Goal: Transaction & Acquisition: Purchase product/service

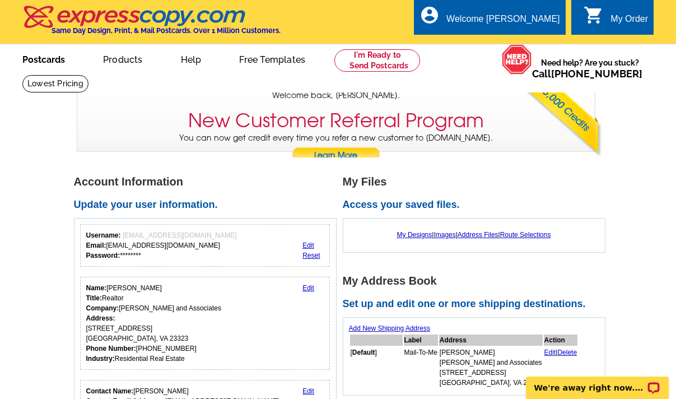
click at [54, 59] on link "Postcards" at bounding box center [43, 58] width 78 height 26
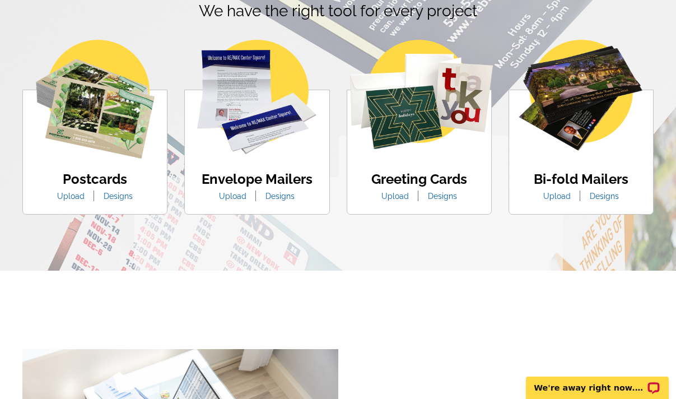
scroll to position [697, 0]
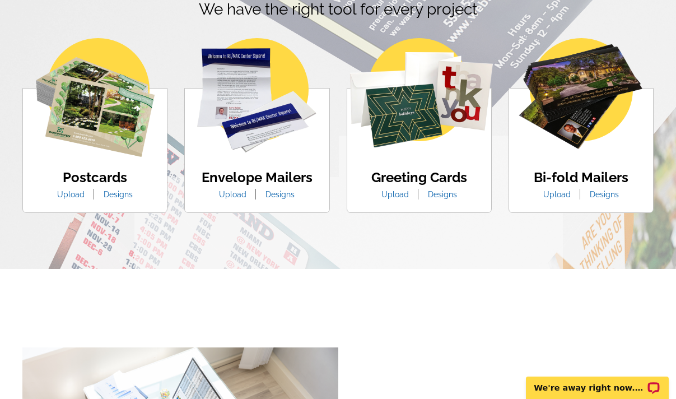
click at [75, 197] on link "Upload" at bounding box center [71, 194] width 44 height 9
click at [118, 194] on link "Designs" at bounding box center [118, 194] width 46 height 9
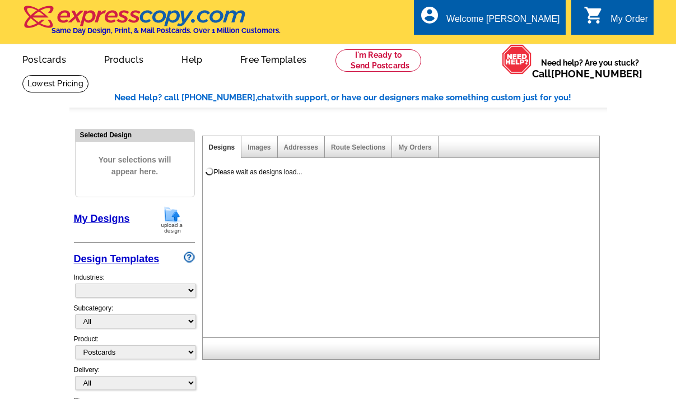
select select "1"
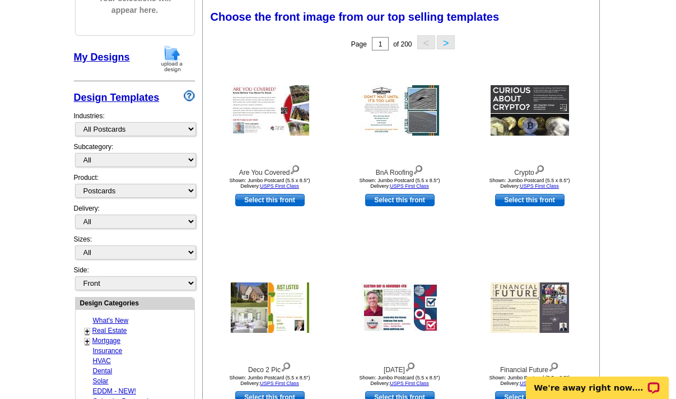
scroll to position [162, 0]
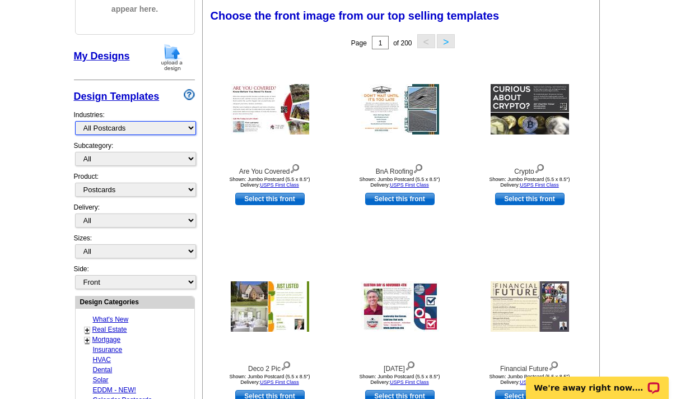
click at [132, 126] on select "What's New Real Estate Mortgage Insurance HVAC Dental Solar EDDM - NEW! Calenda…" at bounding box center [135, 128] width 121 height 14
select select "785"
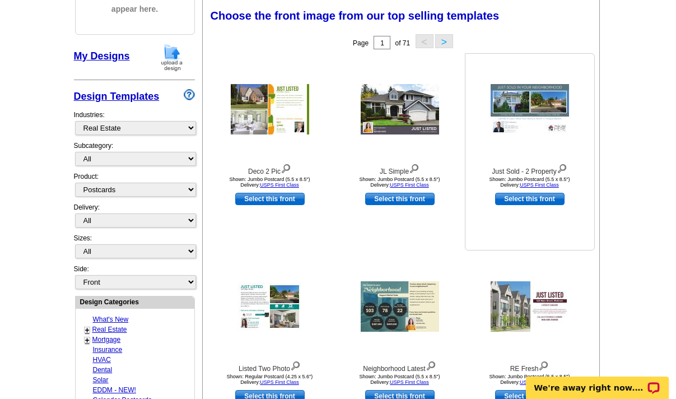
click at [530, 199] on link "Select this front" at bounding box center [529, 199] width 69 height 12
select select "2"
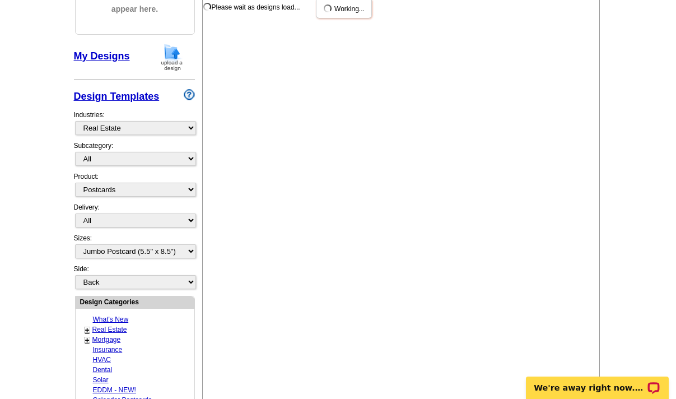
scroll to position [0, 0]
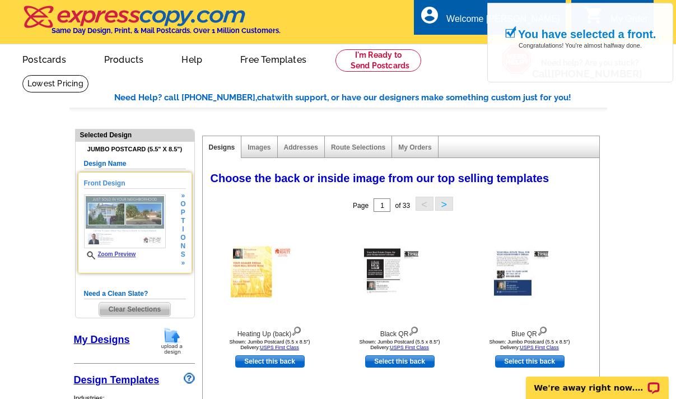
click at [113, 252] on link "Zoom Preview" at bounding box center [110, 254] width 52 height 6
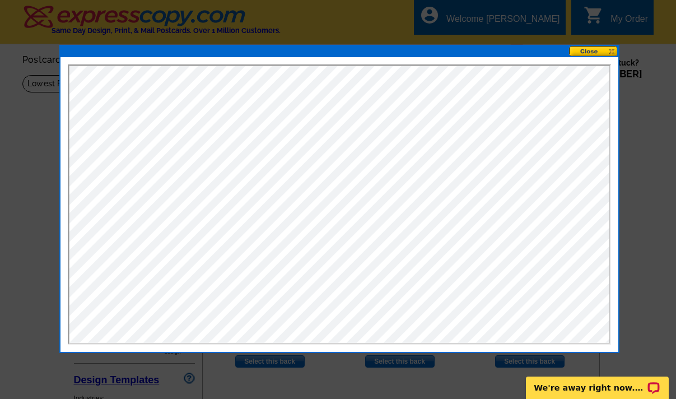
click at [597, 53] on button at bounding box center [593, 51] width 49 height 11
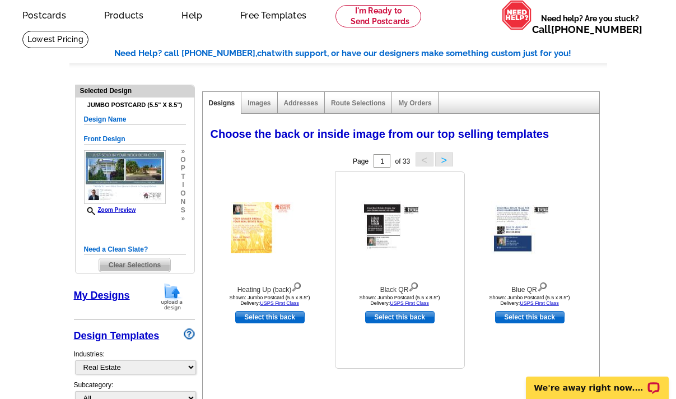
scroll to position [44, 0]
click at [392, 339] on div "Black QR Shown: Jumbo Postcard (5.5 x 8.5") Delivery: USPS First Class Select t…" at bounding box center [400, 270] width 130 height 197
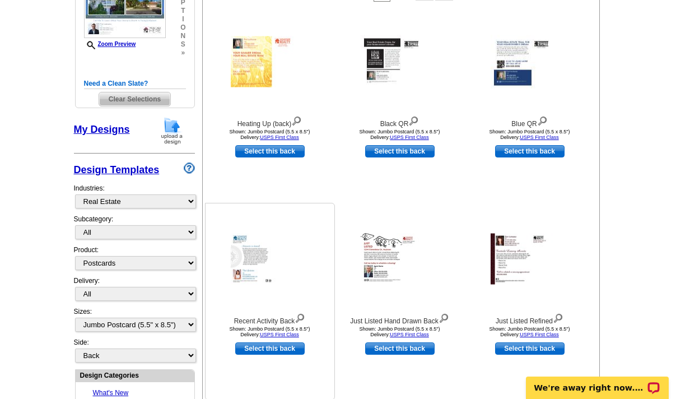
scroll to position [211, 0]
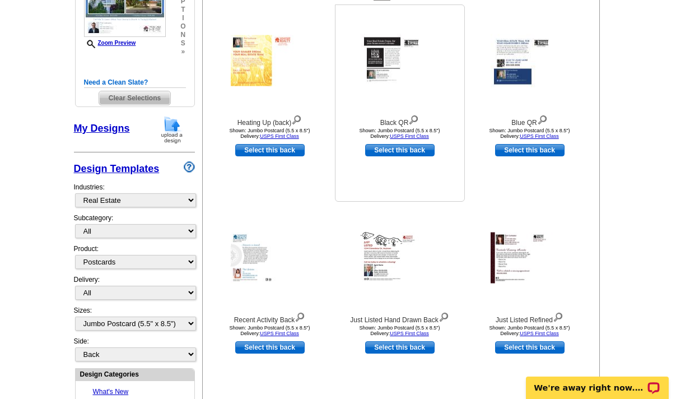
click at [374, 146] on link "Select this back" at bounding box center [399, 150] width 69 height 12
select select "front"
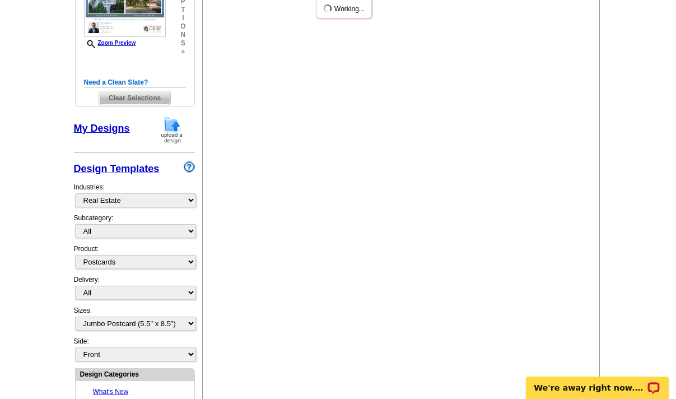
click at [385, 148] on div "Please wait as designs load... You have selected a front. Congratulations! You'…" at bounding box center [401, 272] width 398 height 651
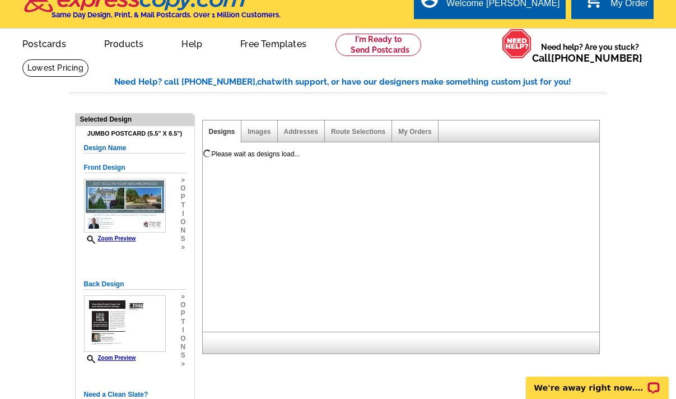
scroll to position [0, 0]
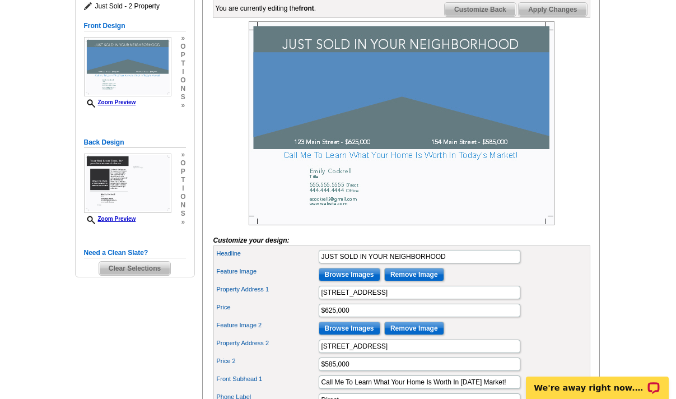
scroll to position [185, 0]
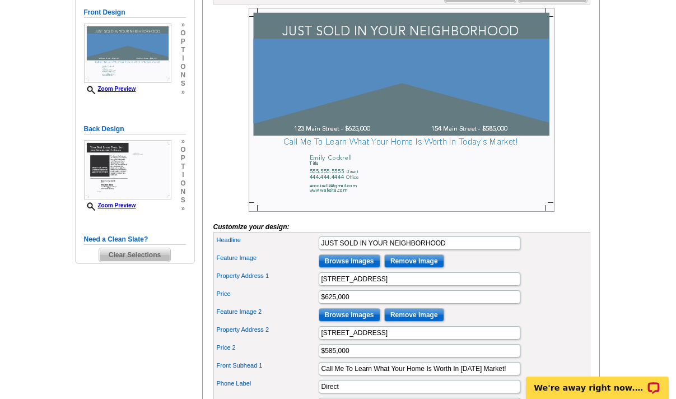
click at [340, 115] on img at bounding box center [402, 110] width 306 height 204
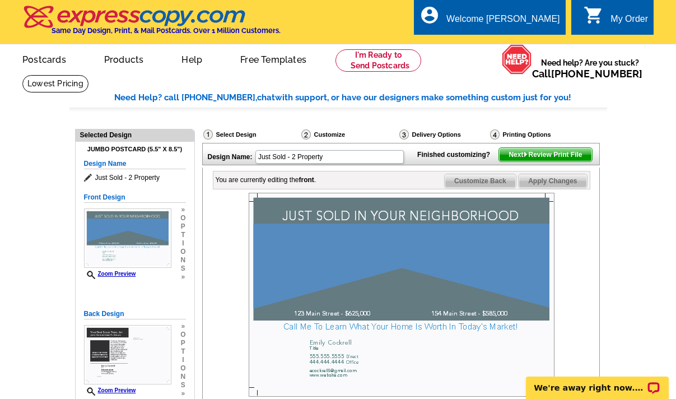
scroll to position [6, 0]
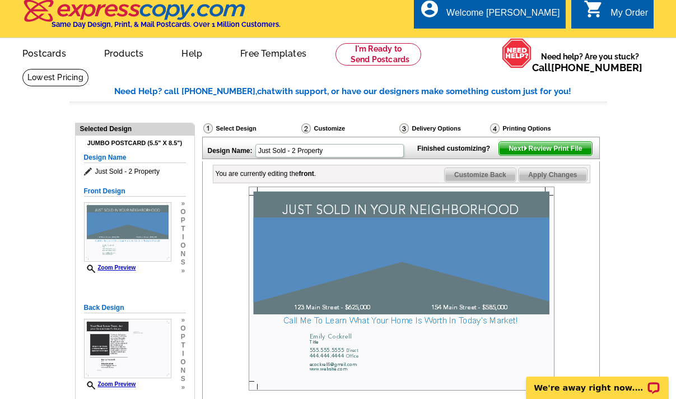
click at [476, 181] on span "Customize Back" at bounding box center [480, 174] width 71 height 13
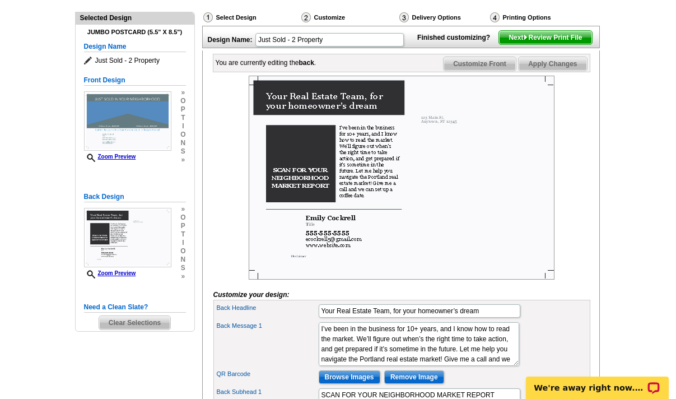
scroll to position [120, 0]
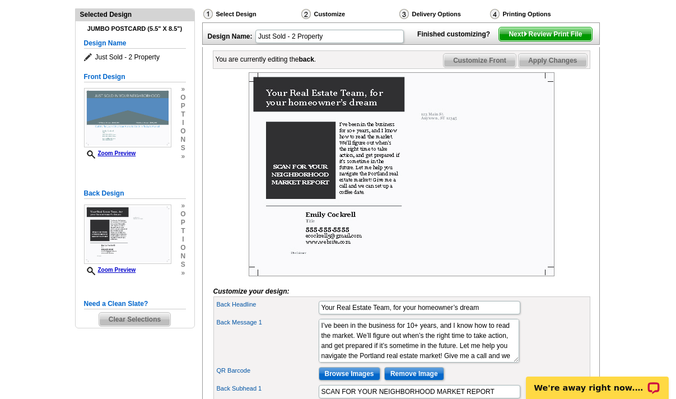
click at [350, 121] on img at bounding box center [402, 174] width 306 height 204
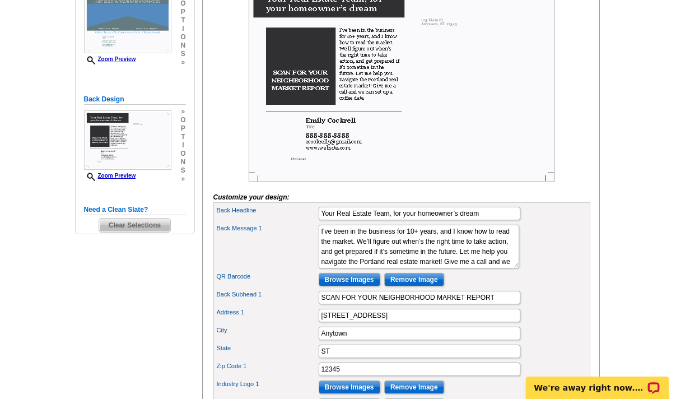
scroll to position [220, 0]
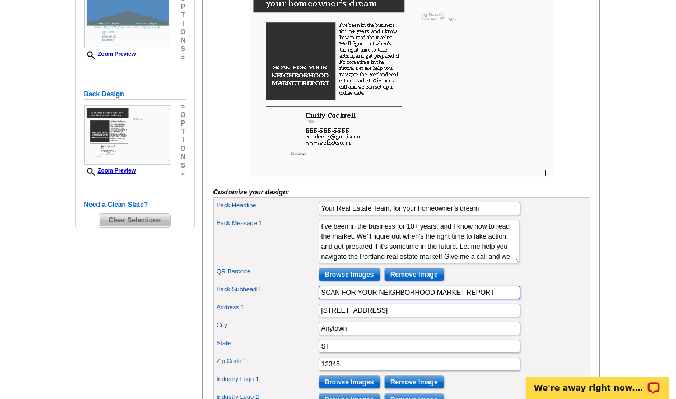
drag, startPoint x: 502, startPoint y: 310, endPoint x: 342, endPoint y: 313, distance: 159.7
click at [342, 299] on input "SCAN FOR YOUR NEIGHBORHOOD MARKET REPORT" at bounding box center [420, 292] width 202 height 13
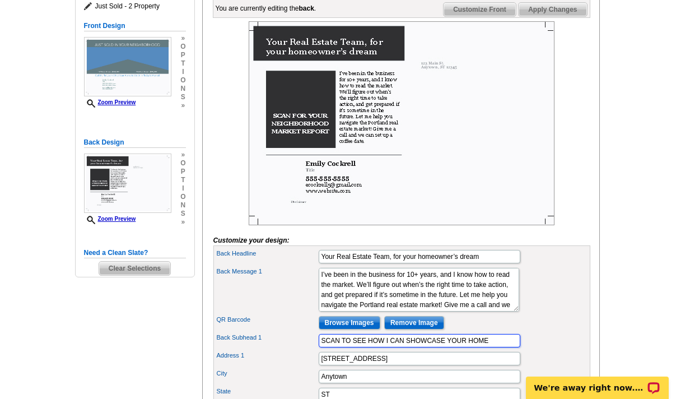
scroll to position [171, 0]
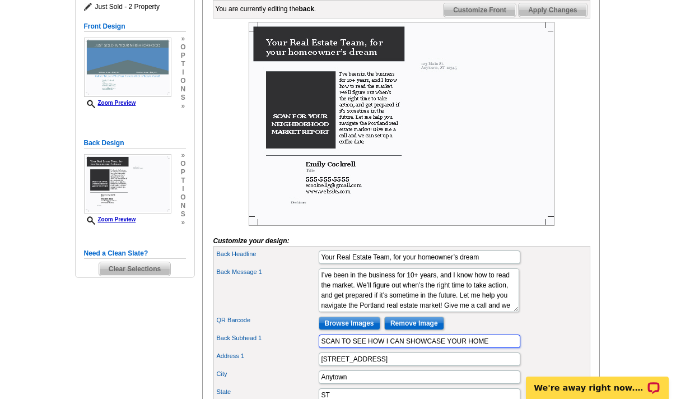
type input "SCAN TO SEE HOW I CAN SHOWCASE YOUR HOME"
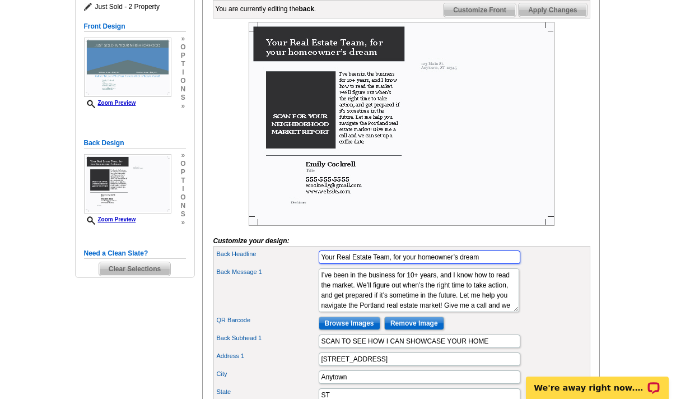
click at [451, 264] on input "Your Real Estate Team, for your homeowner’s dream" at bounding box center [420, 256] width 202 height 13
type input "I Know Washington Manor better than ANY other local agent :)"
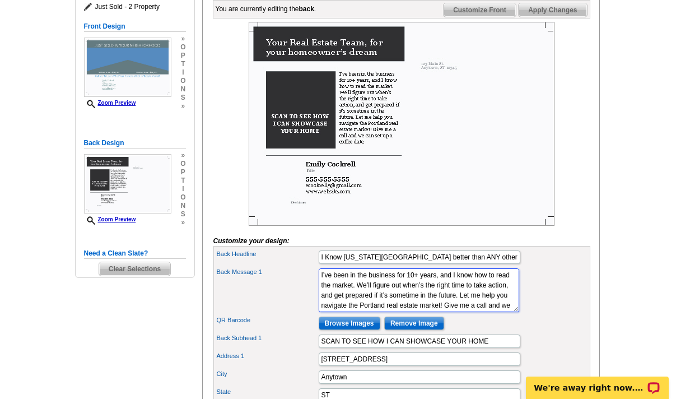
click at [430, 301] on textarea "I’ve been in the business for 10+ years, and I know how to read the market. We’…" at bounding box center [419, 290] width 201 height 44
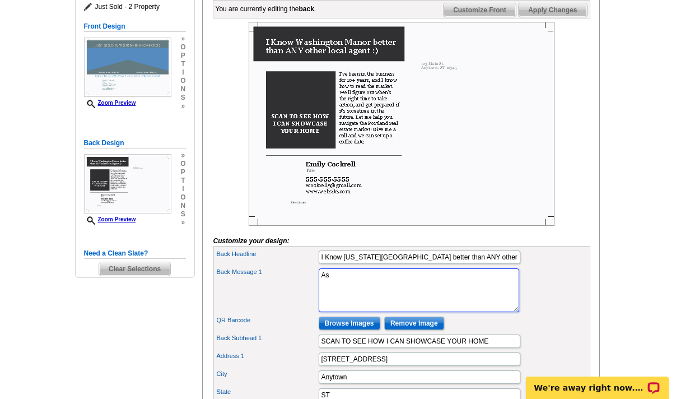
type textarea "A"
click at [413, 294] on textarea "I’ve been in the business for 10+ years, and I know how to read the market. We’…" at bounding box center [419, 290] width 201 height 44
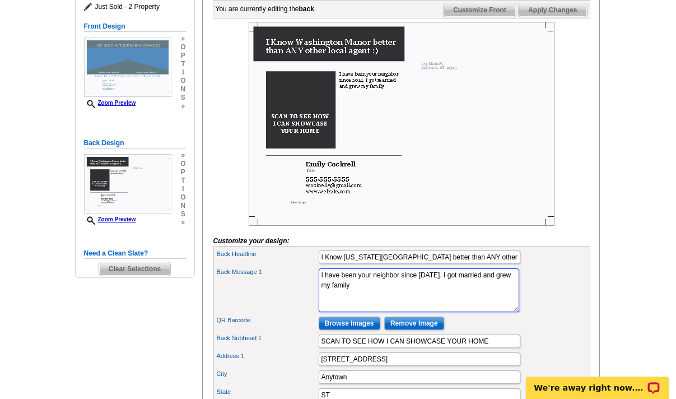
paste textarea "Since 2014, I’ve called this neighborhood home. Just sold 812 Custis Ave & rent…"
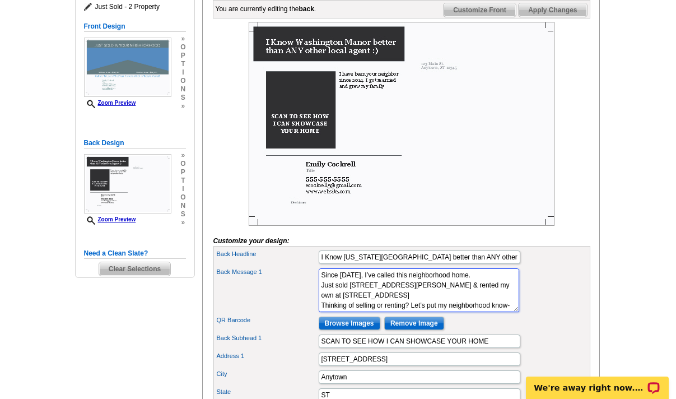
click at [397, 293] on textarea "I’ve been in the business for 10+ years, and I know how to read the market. We’…" at bounding box center [419, 290] width 201 height 44
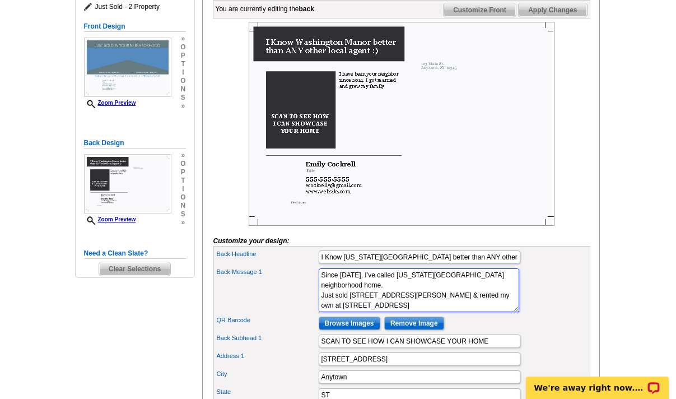
click at [348, 301] on textarea "I’ve been in the business for 10+ years, and I know how to read the market. We’…" at bounding box center [419, 290] width 201 height 44
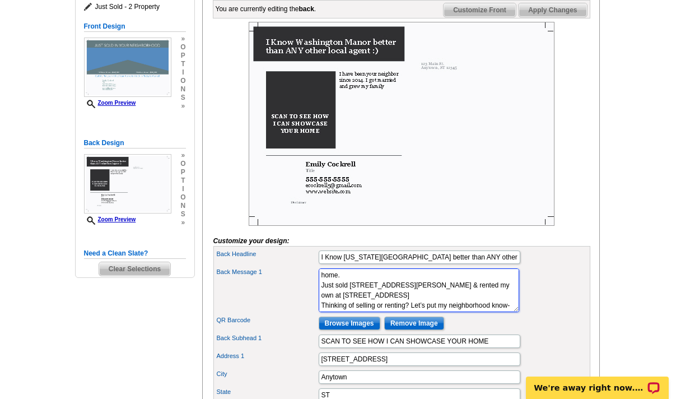
click at [320, 312] on textarea "I’ve been in the business for 10+ years, and I know how to read the market. We’…" at bounding box center [419, 290] width 201 height 44
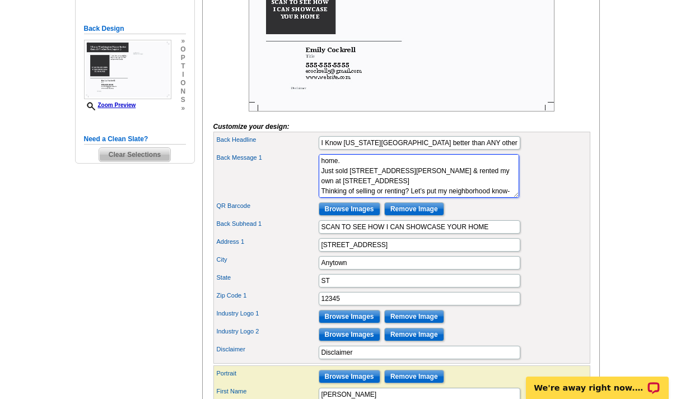
scroll to position [288, 0]
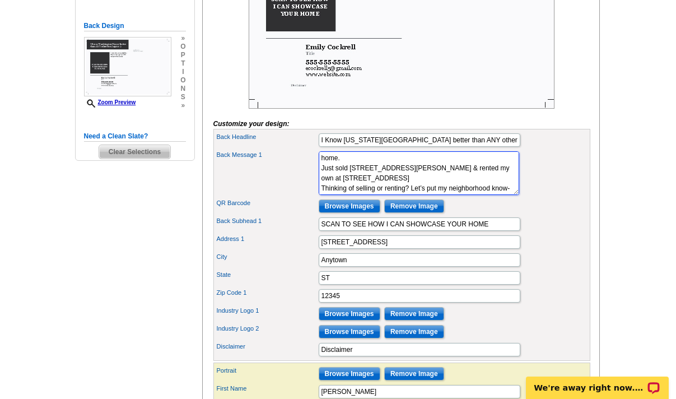
type textarea "Since 2014, I’ve called Washington Manor home. Just sold 812 Custis Ave & rente…"
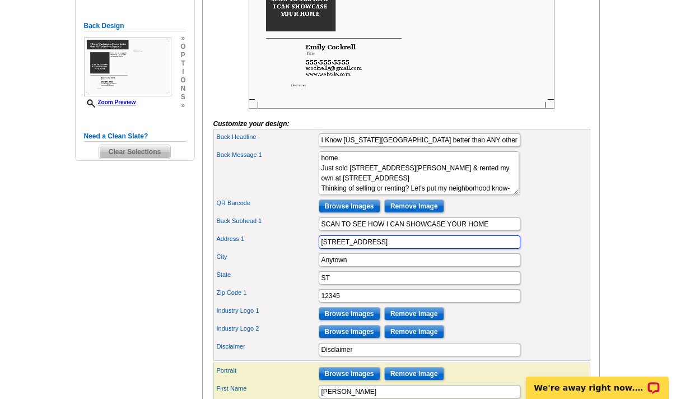
click at [432, 249] on input "123 Main St." at bounding box center [420, 241] width 202 height 13
type input "1545 Crossways Blvd Ste 250"
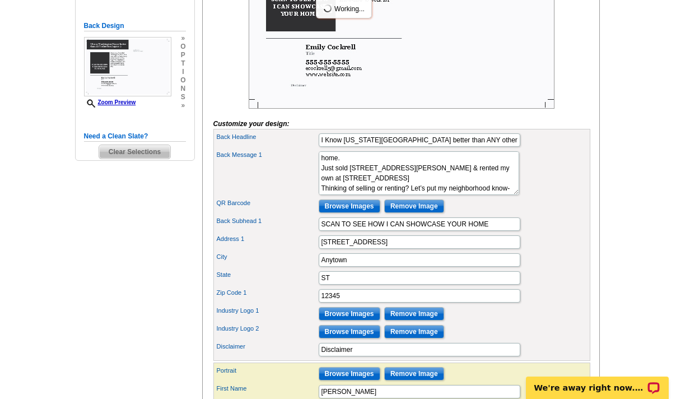
click at [442, 269] on div "City Anytown" at bounding box center [402, 260] width 372 height 18
click at [442, 267] on input "Anytown" at bounding box center [420, 259] width 202 height 13
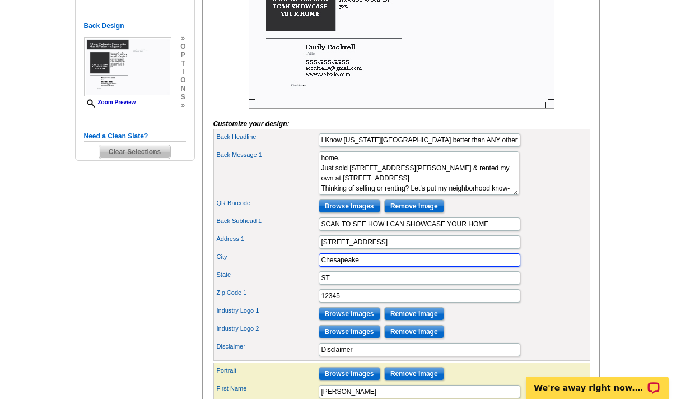
type input "Chesapeake"
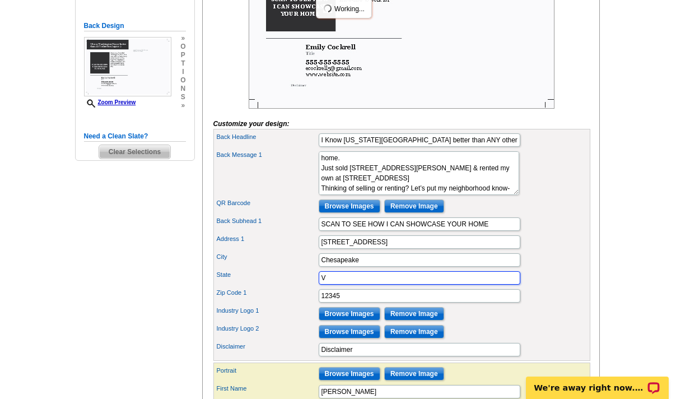
type input "VA"
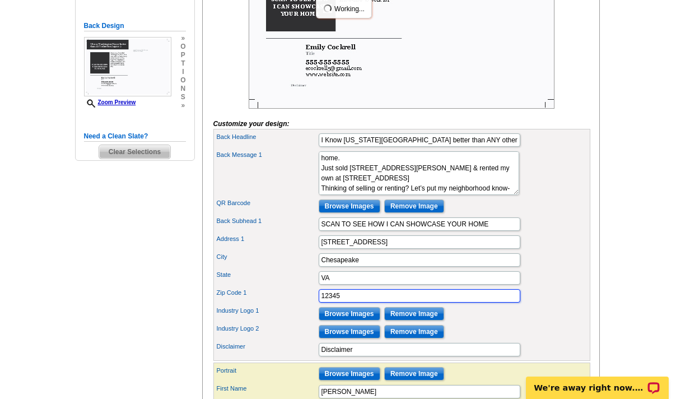
click at [422, 302] on input "12345" at bounding box center [420, 295] width 202 height 13
type input "23320"
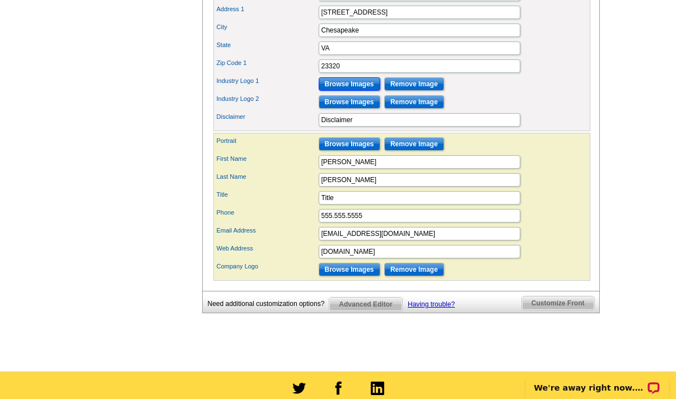
scroll to position [521, 0]
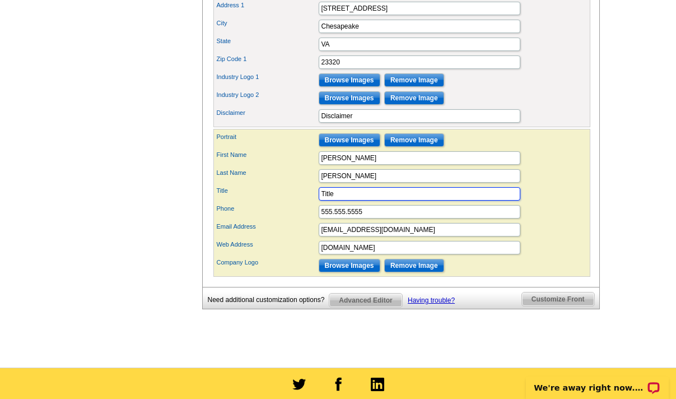
click at [348, 201] on input "Title" at bounding box center [420, 193] width 202 height 13
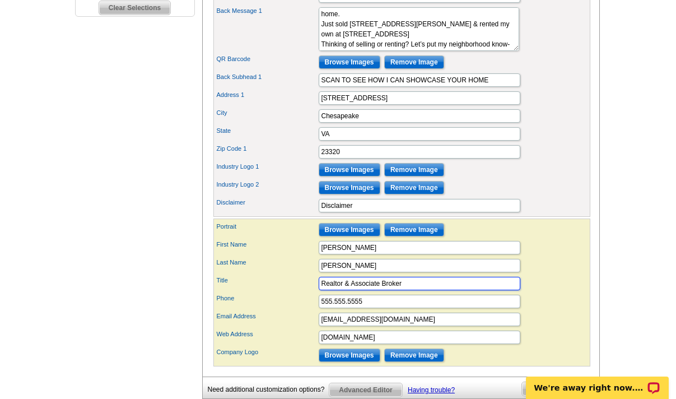
scroll to position [423, 0]
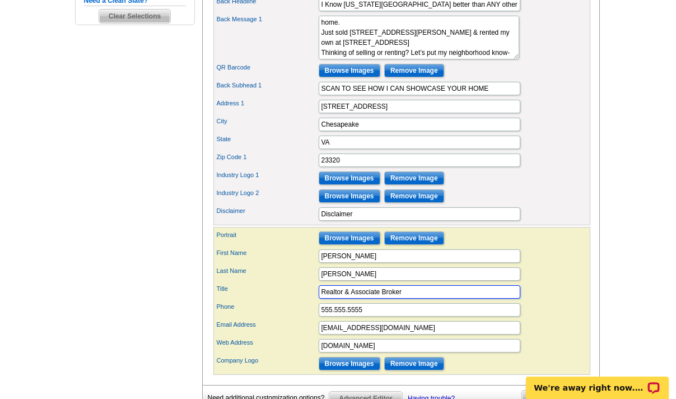
type input "Realtor & Associate Broker"
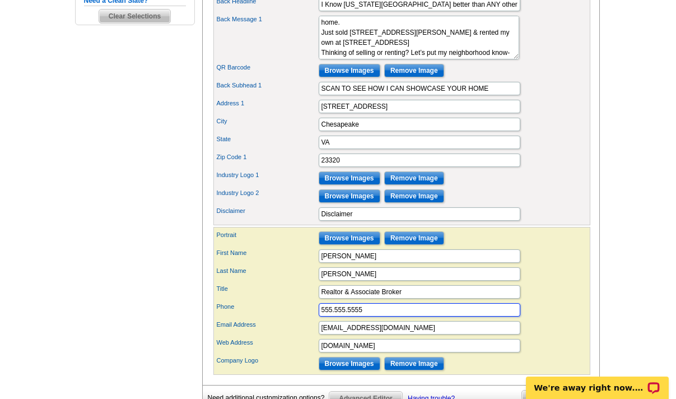
click at [371, 316] on input "555.555.5555" at bounding box center [420, 309] width 202 height 13
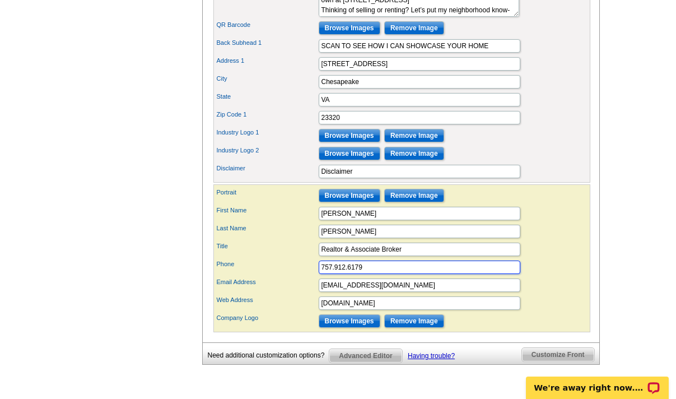
scroll to position [469, 0]
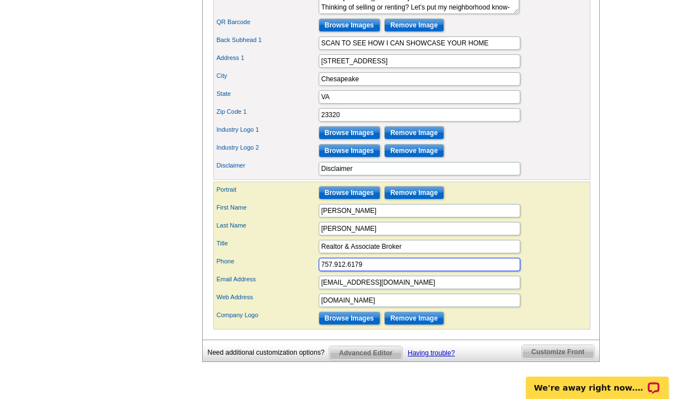
type input "757.912.6179"
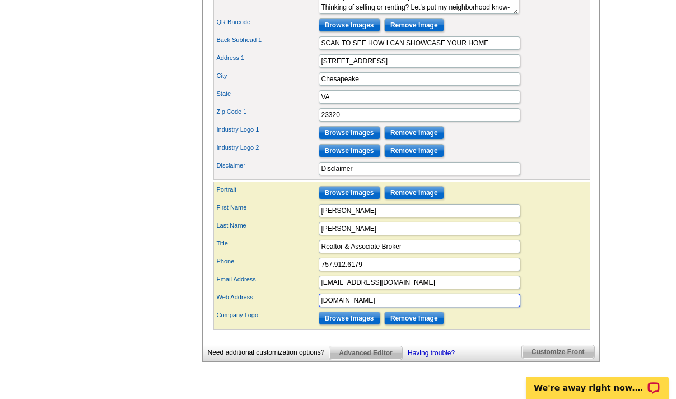
click at [394, 307] on input "www.website.com" at bounding box center [420, 300] width 202 height 13
click at [349, 307] on input "www.website.com" at bounding box center [420, 300] width 202 height 13
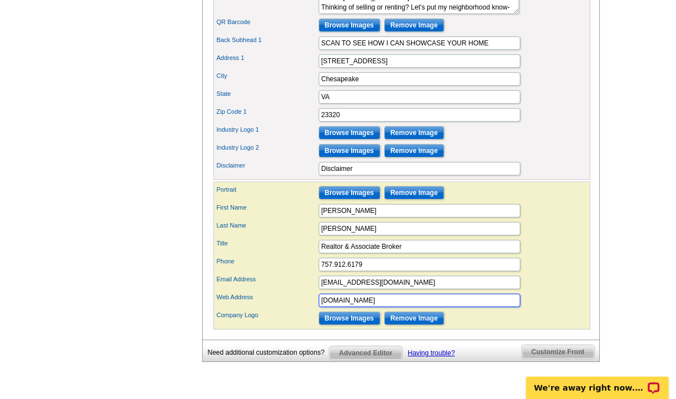
type input "www.halyardhomes.com"
